Goal: Navigation & Orientation: Find specific page/section

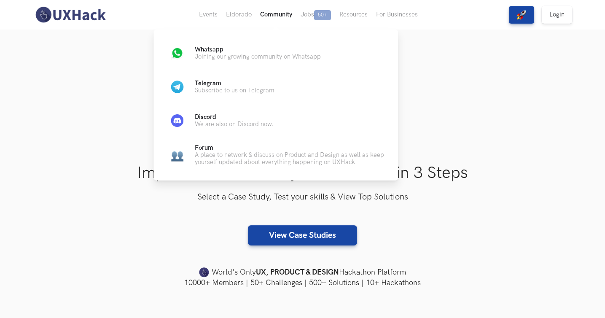
click at [271, 16] on button "Community" at bounding box center [276, 15] width 40 height 30
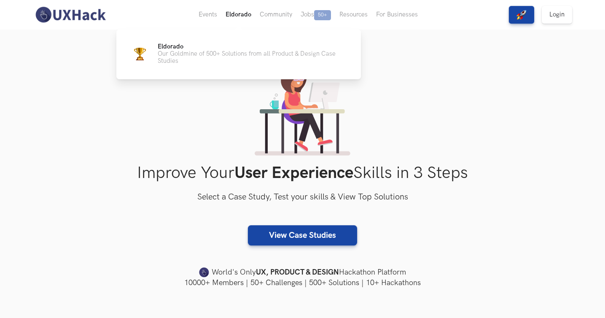
click at [235, 14] on button "Eldorado" at bounding box center [238, 15] width 34 height 30
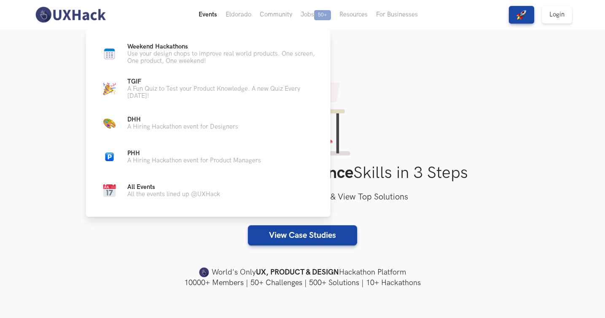
click at [206, 13] on button "Events Live" at bounding box center [207, 15] width 27 height 30
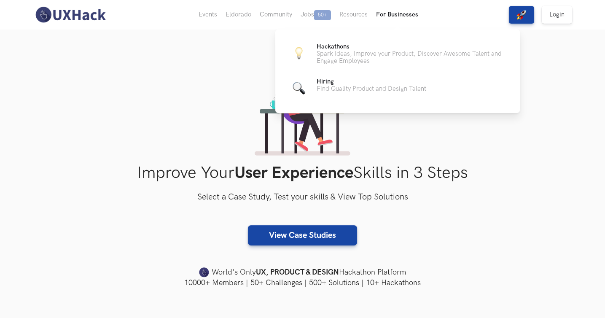
click at [403, 10] on button "For Businesses" at bounding box center [397, 15] width 51 height 30
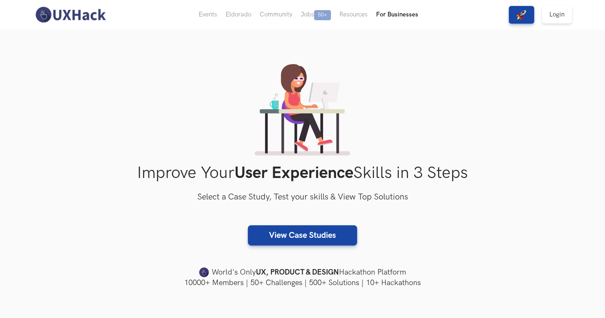
click at [403, 15] on button "For Businesses" at bounding box center [397, 15] width 51 height 30
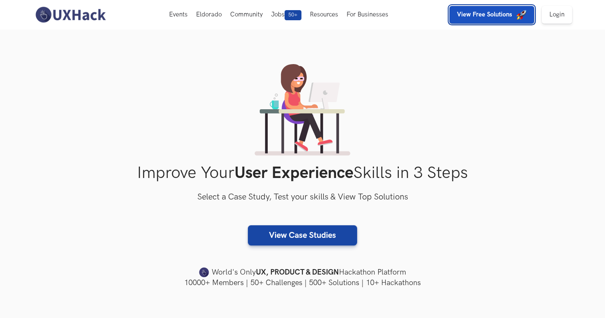
click at [496, 14] on strong "View Free Solutions" at bounding box center [484, 14] width 55 height 7
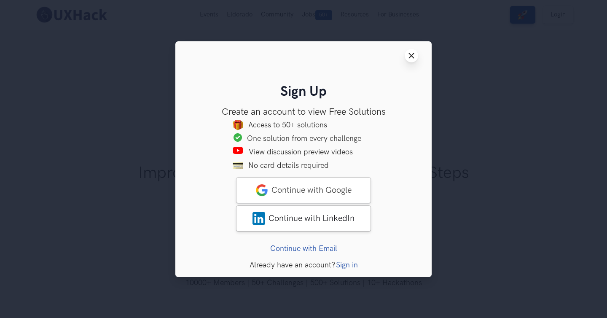
click at [412, 59] on button "Close modal window" at bounding box center [411, 55] width 13 height 13
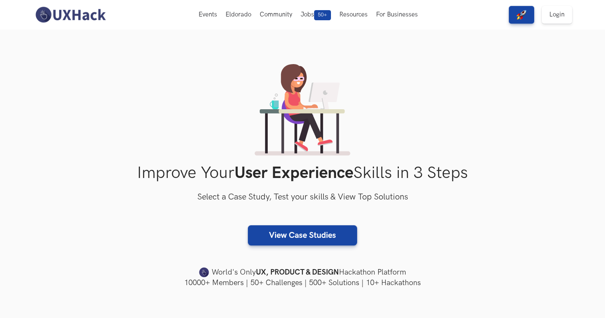
click at [94, 21] on img at bounding box center [70, 15] width 75 height 18
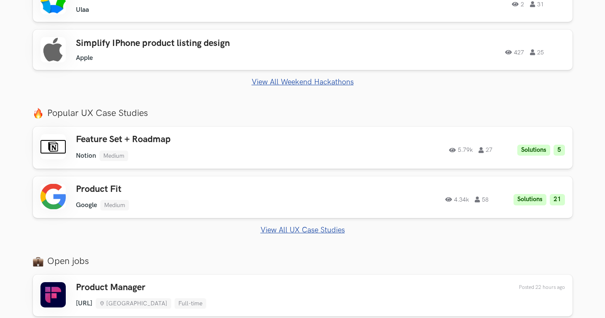
scroll to position [385, 0]
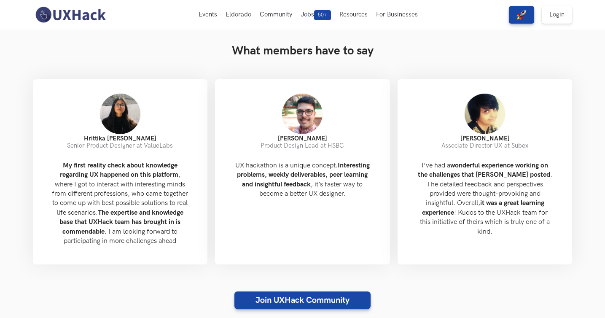
scroll to position [751, 0]
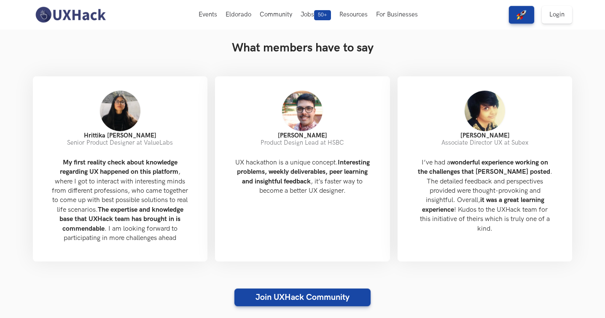
click at [69, 15] on img at bounding box center [70, 15] width 75 height 18
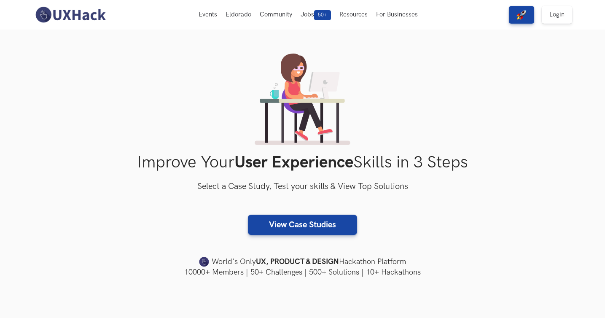
scroll to position [12, 0]
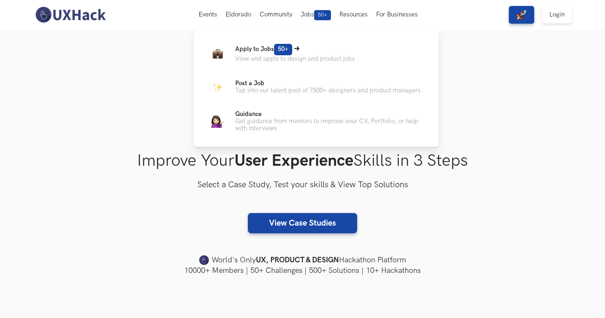
click at [305, 48] on p "Apply to Jobs 50+" at bounding box center [295, 49] width 120 height 11
